Goal: Transaction & Acquisition: Purchase product/service

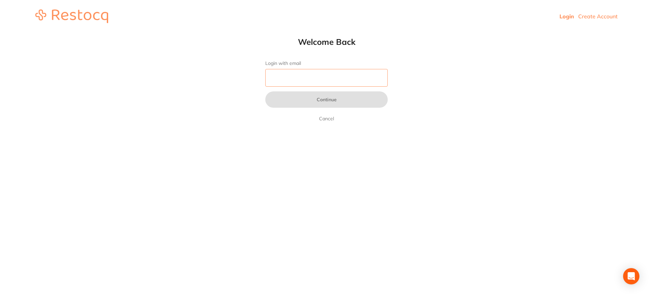
click at [301, 79] on input "Login with email" at bounding box center [326, 78] width 122 height 18
type input "[EMAIL_ADDRESS][DOMAIN_NAME]"
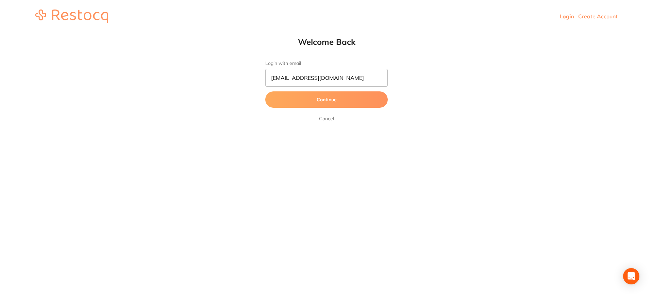
click at [334, 103] on button "Continue" at bounding box center [326, 99] width 122 height 16
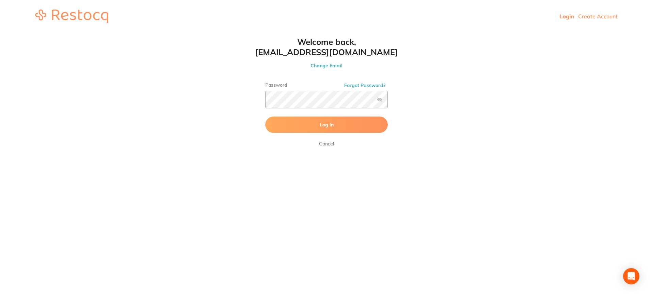
click at [335, 125] on button "Log In" at bounding box center [326, 125] width 122 height 16
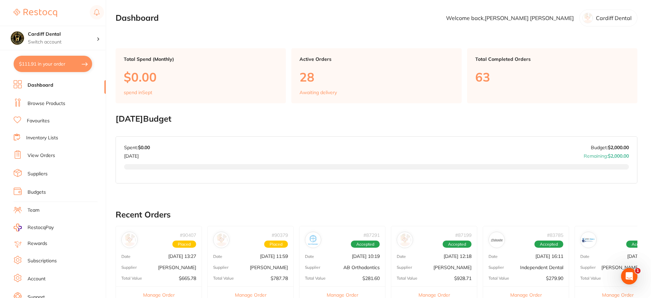
click at [52, 104] on link "Browse Products" at bounding box center [47, 103] width 38 height 7
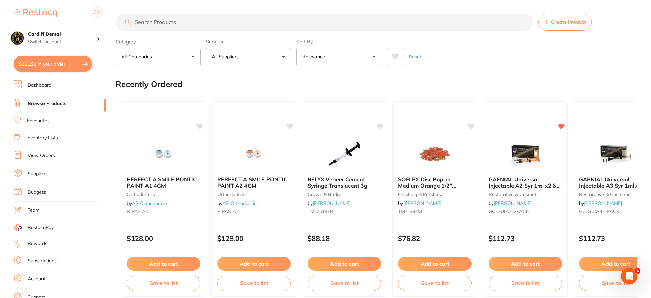
click at [157, 18] on input "search" at bounding box center [324, 22] width 417 height 17
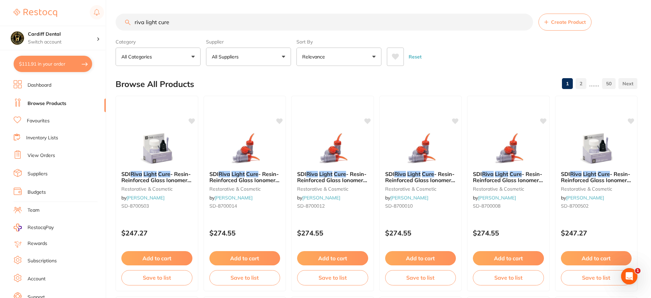
click at [179, 21] on input "riva light cure" at bounding box center [324, 22] width 417 height 17
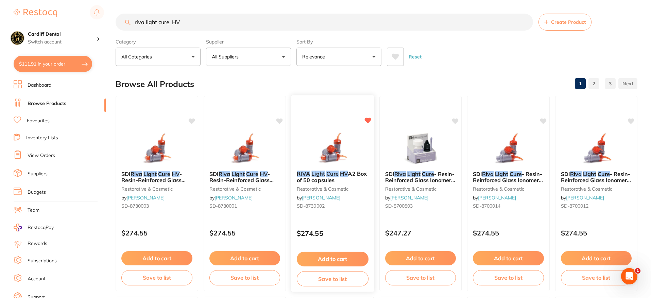
type input "riva light cure HV"
click at [321, 258] on button "Add to cart" at bounding box center [333, 259] width 72 height 15
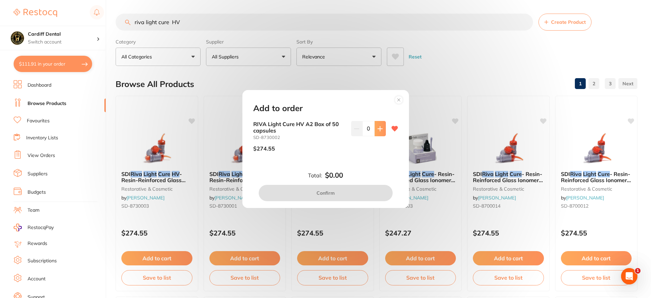
click at [379, 125] on button at bounding box center [380, 128] width 11 height 15
type input "1"
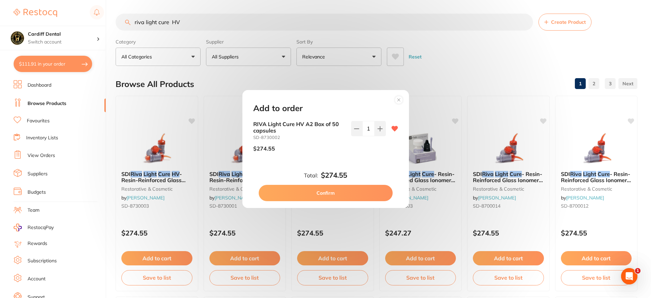
click at [316, 195] on button "Confirm" at bounding box center [326, 193] width 134 height 16
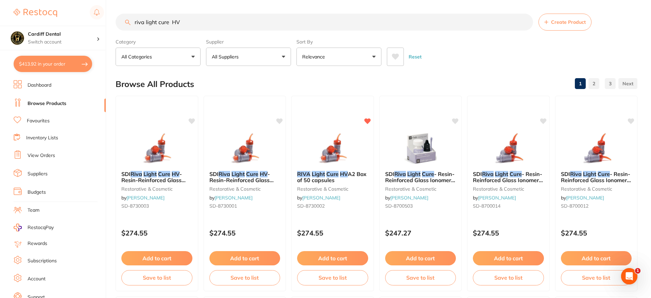
click at [207, 23] on input "riva light cure HV" at bounding box center [324, 22] width 417 height 17
drag, startPoint x: 196, startPoint y: 22, endPoint x: 133, endPoint y: 20, distance: 63.3
click at [133, 20] on input "riva light cure HV" at bounding box center [324, 22] width 417 height 17
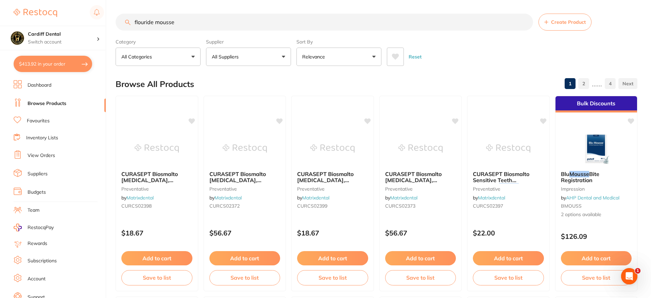
click at [183, 19] on input "flouride mousse" at bounding box center [324, 22] width 417 height 17
type input "flouride"
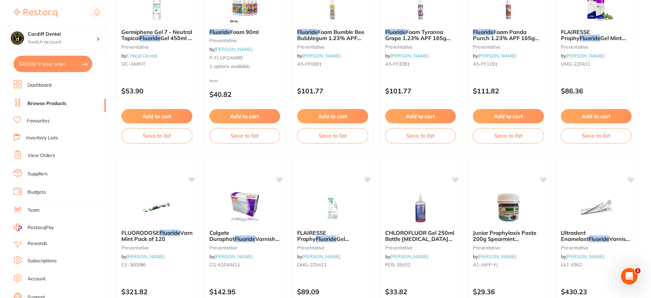
scroll to position [408, 0]
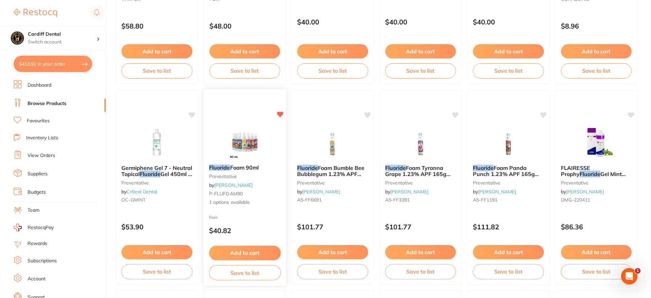
click at [248, 254] on button "Add to cart" at bounding box center [245, 253] width 72 height 15
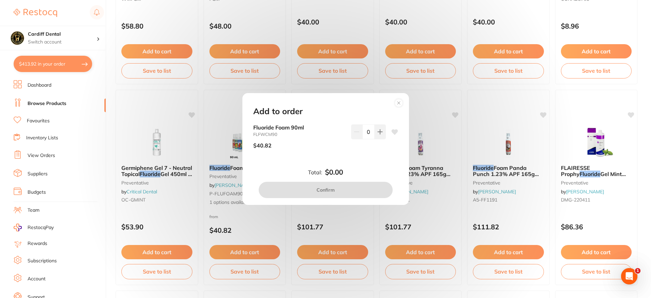
scroll to position [0, 0]
click at [396, 103] on circle at bounding box center [399, 103] width 8 height 8
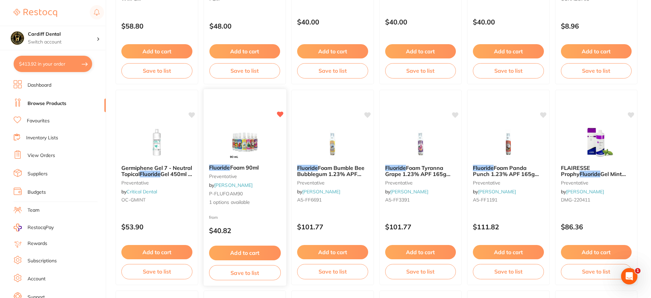
click at [244, 187] on link "[PERSON_NAME]" at bounding box center [233, 185] width 38 height 6
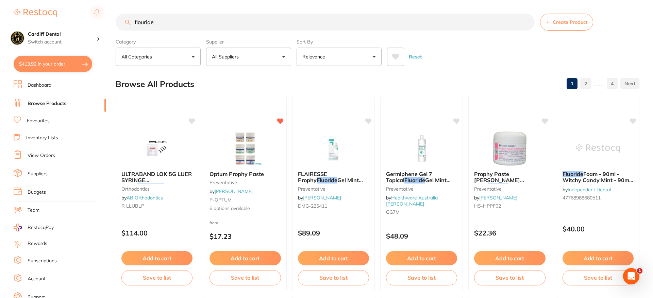
click at [244, 187] on div "flouride Create Product Category All Categories All Categories crown & bridge d…" at bounding box center [384, 149] width 537 height 298
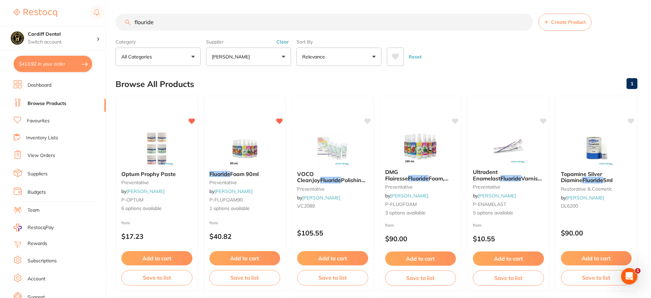
click at [237, 202] on span "P-FLUFOAM90" at bounding box center [225, 200] width 33 height 6
click at [248, 259] on button "Add to cart" at bounding box center [245, 259] width 72 height 15
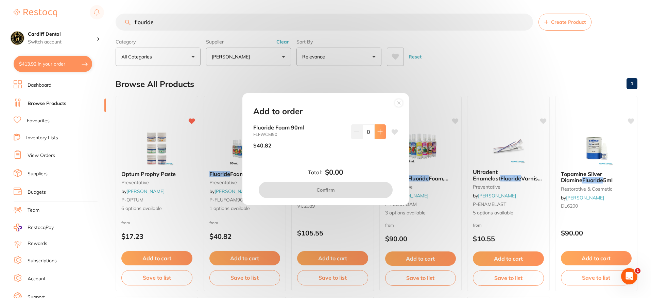
click at [377, 131] on icon at bounding box center [379, 131] width 5 height 5
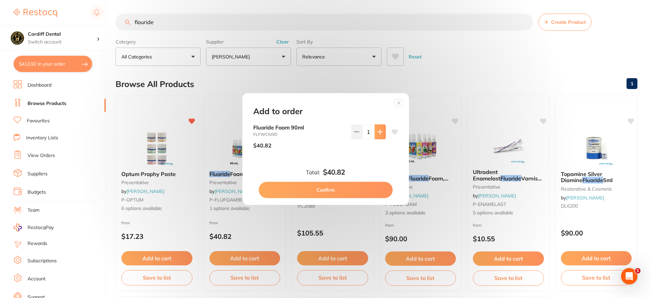
click at [377, 131] on icon at bounding box center [379, 131] width 5 height 5
type input "2"
click at [321, 190] on button "Confirm" at bounding box center [326, 190] width 134 height 16
